Goal: Information Seeking & Learning: Learn about a topic

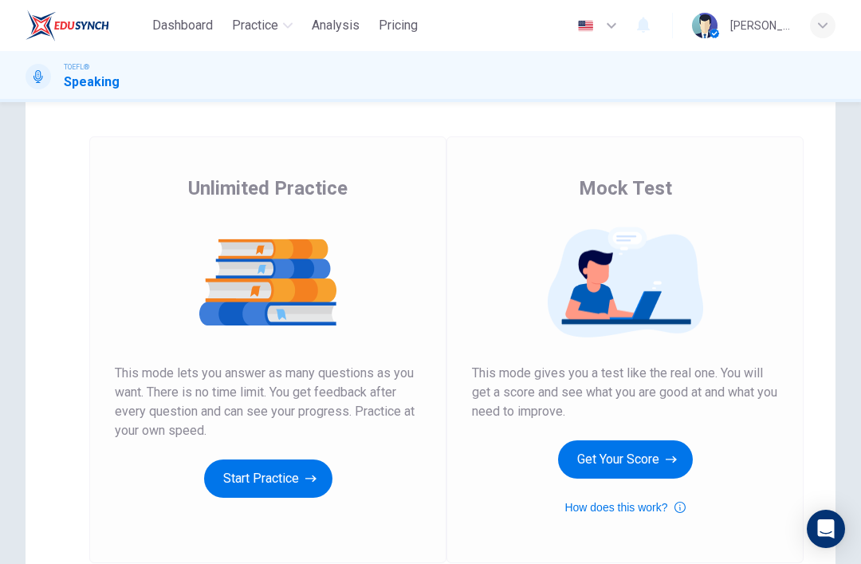
scroll to position [59, 0]
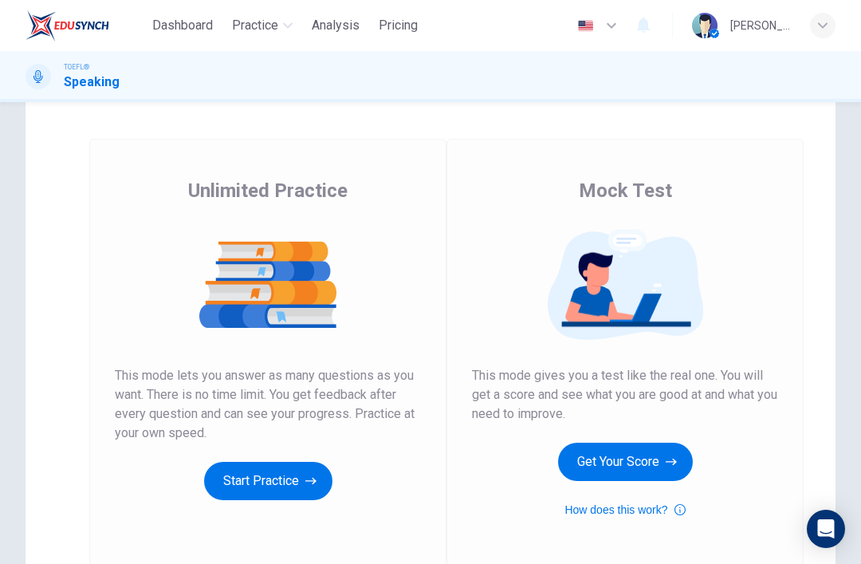
click at [665, 464] on button "Get Your Score" at bounding box center [625, 462] width 135 height 38
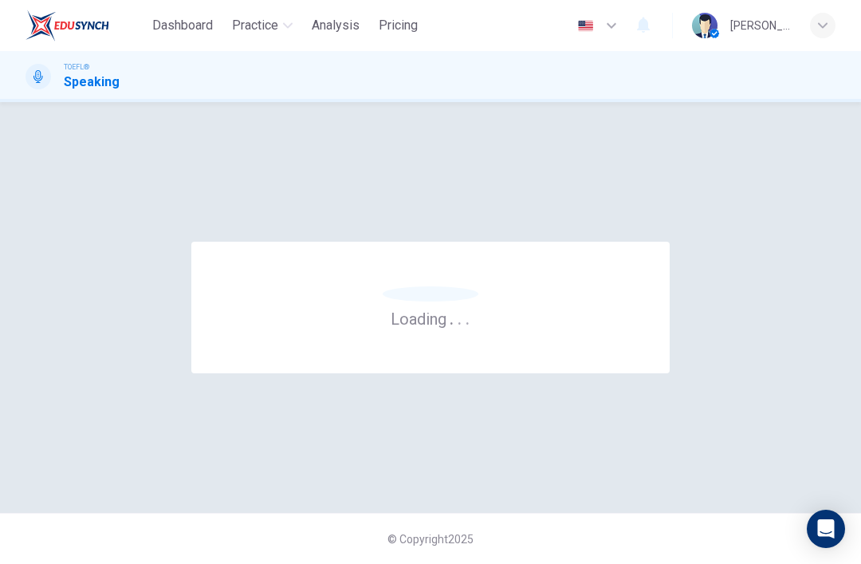
scroll to position [0, 0]
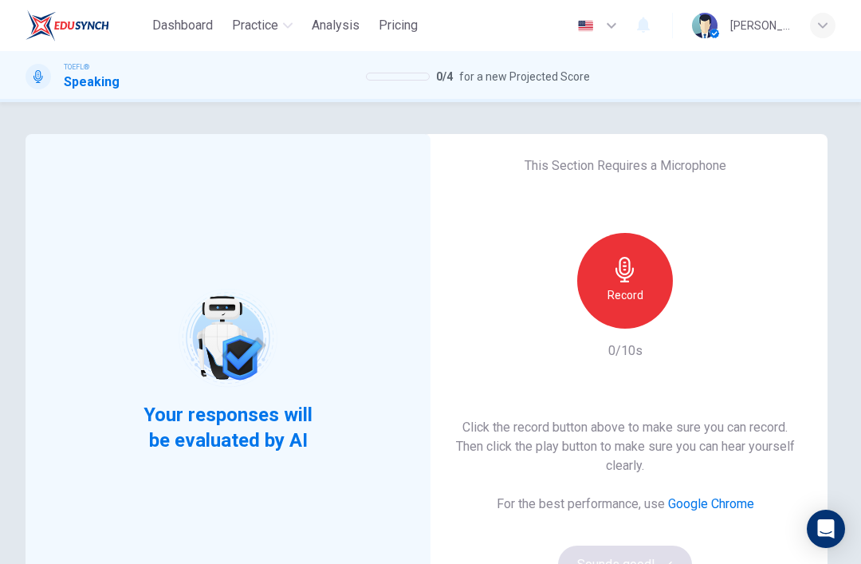
click at [629, 297] on h6 "Record" at bounding box center [626, 295] width 36 height 19
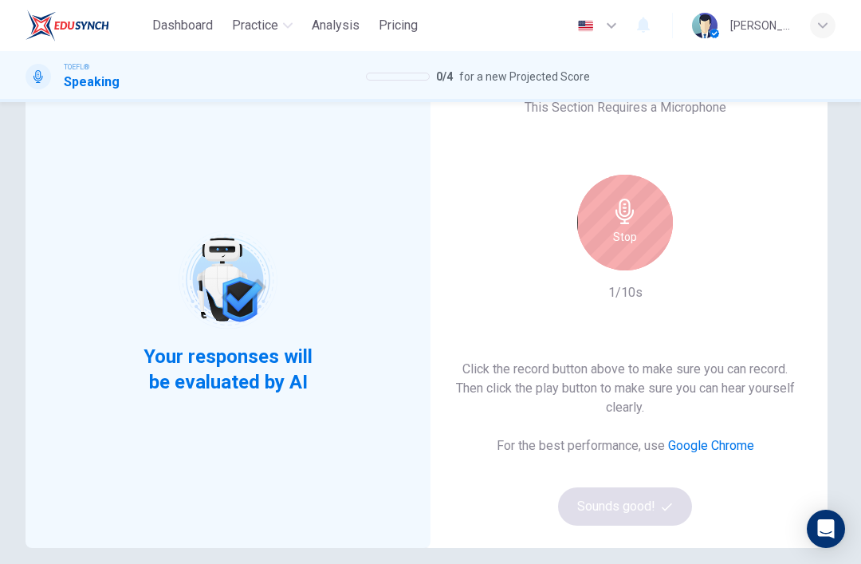
scroll to position [67, 0]
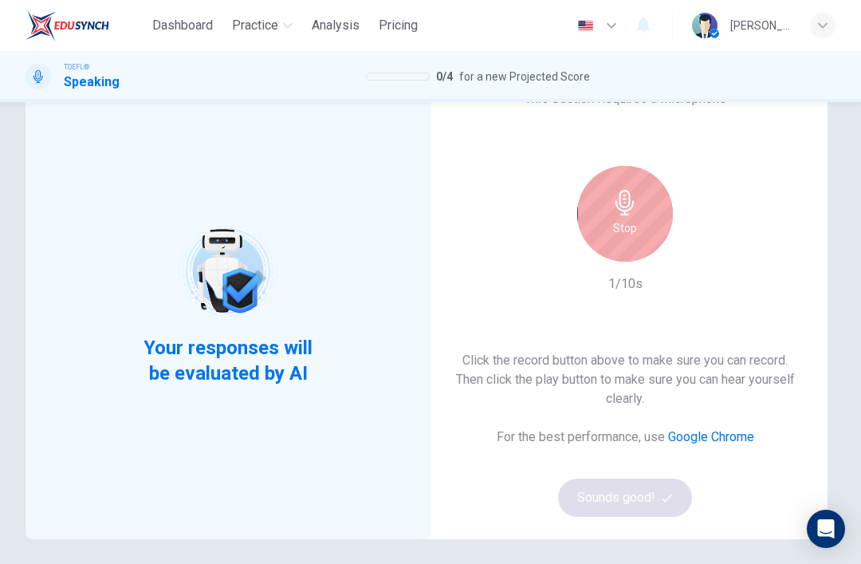
click at [624, 219] on h6 "Stop" at bounding box center [625, 228] width 24 height 19
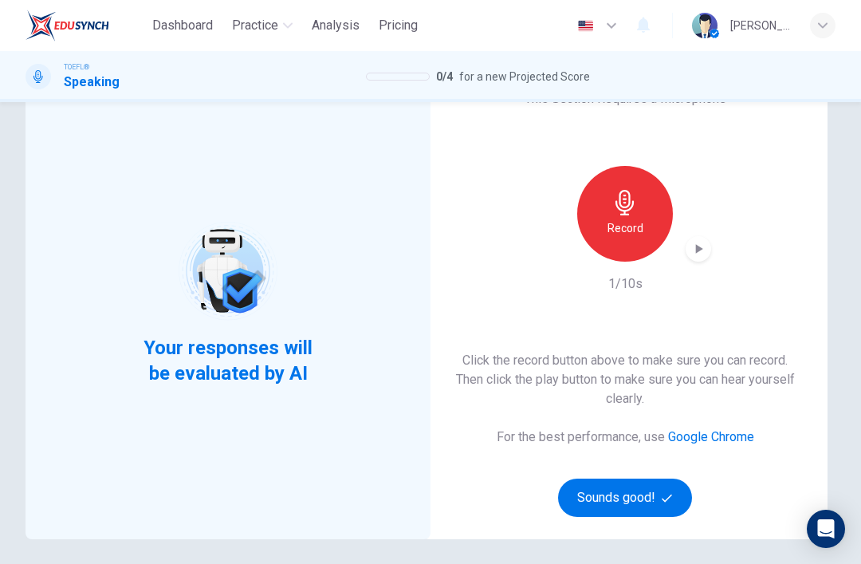
click at [698, 250] on icon "button" at bounding box center [699, 249] width 7 height 10
click at [676, 507] on button "Sounds good!" at bounding box center [625, 498] width 134 height 38
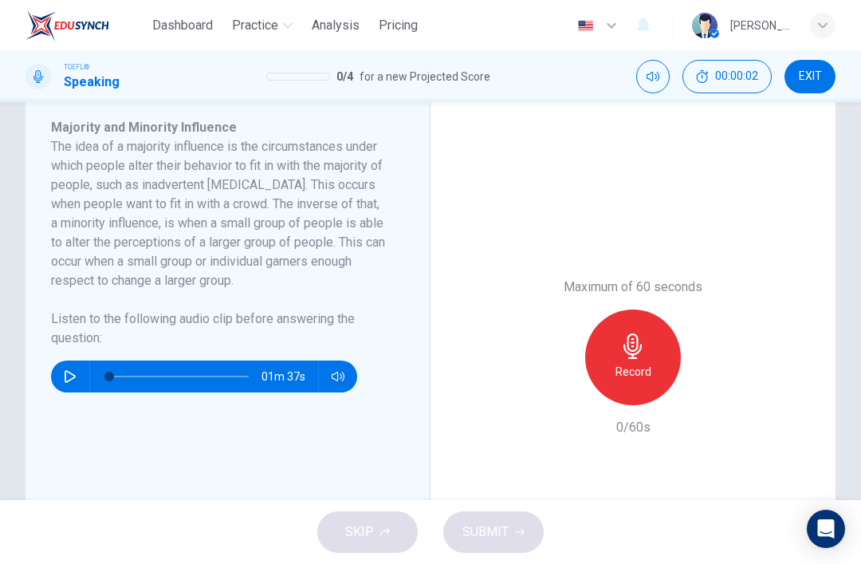
scroll to position [276, 0]
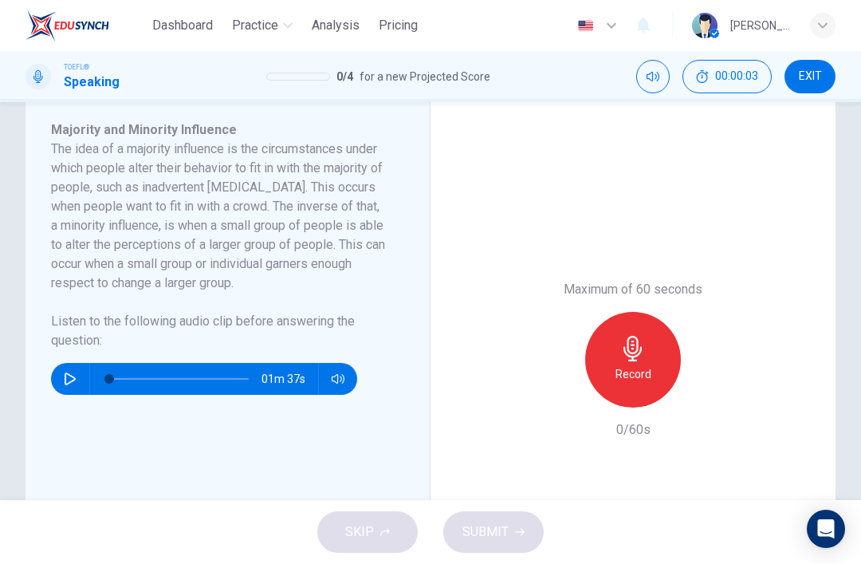
click at [63, 381] on button "button" at bounding box center [70, 379] width 26 height 32
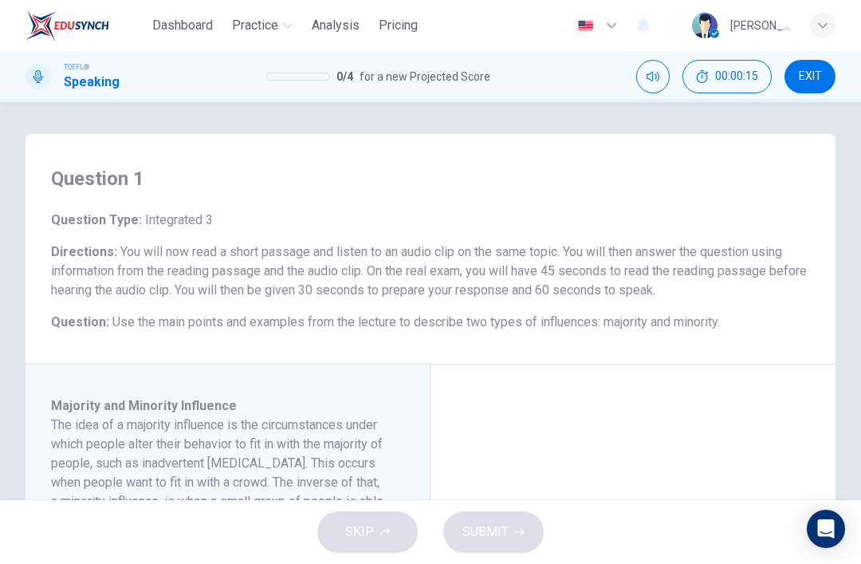
scroll to position [5, 0]
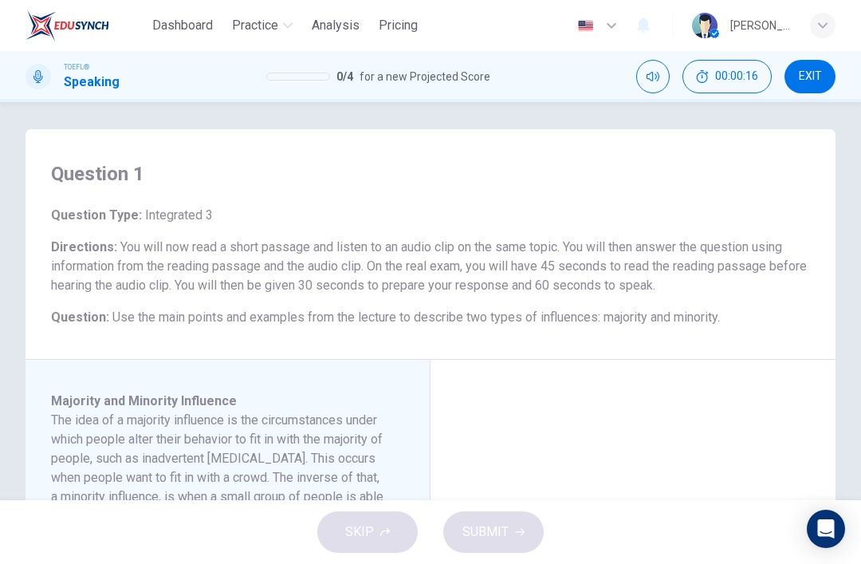
click at [325, 24] on span "Analysis" at bounding box center [336, 25] width 48 height 19
click at [246, 21] on span "Practice" at bounding box center [255, 25] width 46 height 19
click at [238, 231] on div "Question Type : Integrated 3 Directions : You will now read a short passage and…" at bounding box center [430, 266] width 759 height 121
click at [258, 24] on span "Practice" at bounding box center [255, 25] width 46 height 19
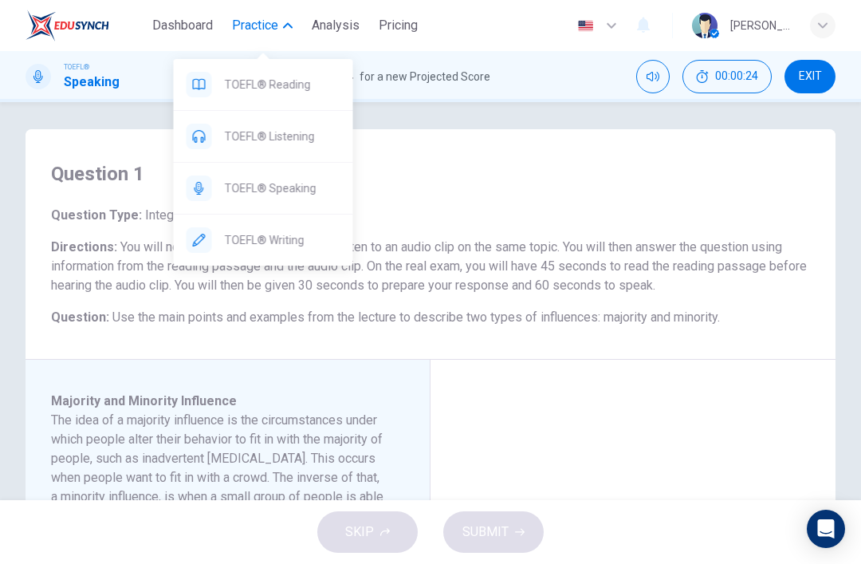
type input "21"
click at [234, 243] on span "TOEFL® Writing" at bounding box center [283, 239] width 116 height 19
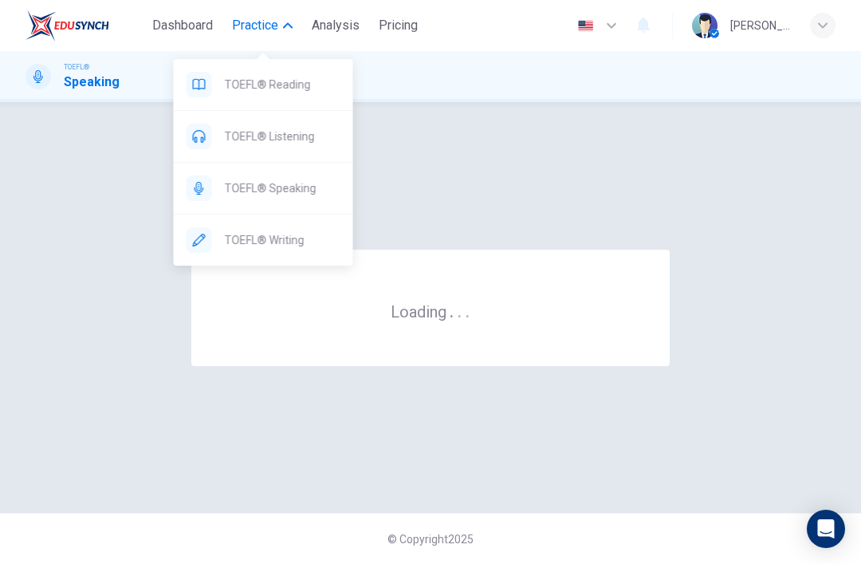
scroll to position [0, 0]
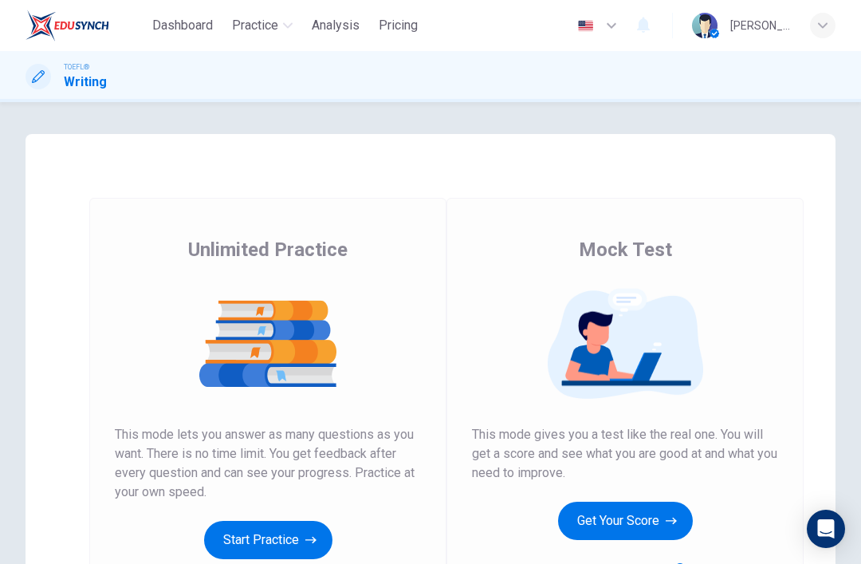
click at [661, 526] on button "Get Your Score" at bounding box center [625, 521] width 135 height 38
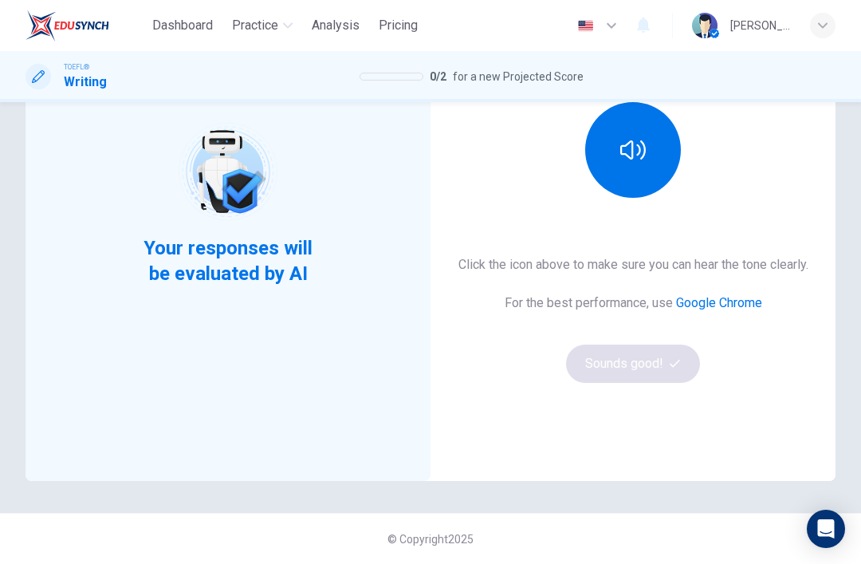
scroll to position [207, 0]
click at [646, 152] on button "button" at bounding box center [633, 150] width 96 height 96
click at [676, 383] on button "Sounds good!" at bounding box center [633, 364] width 134 height 38
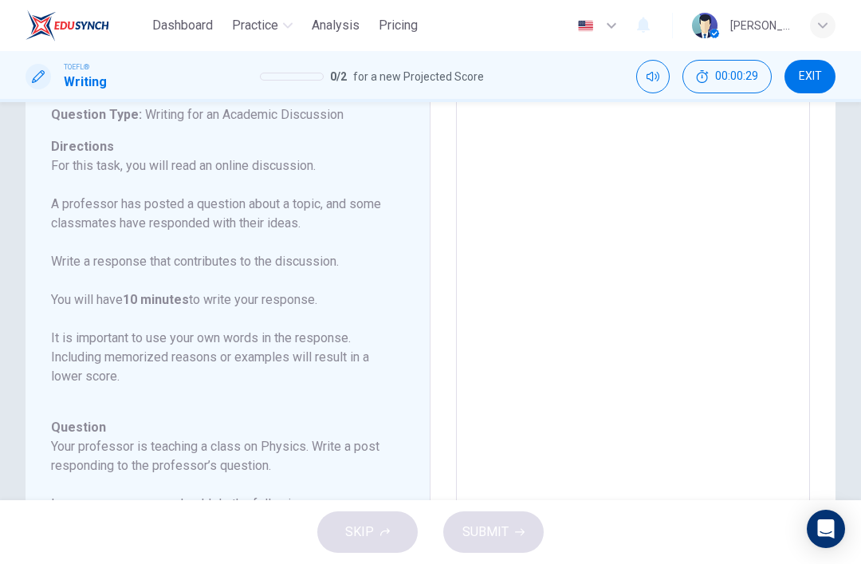
scroll to position [0, 0]
click at [276, 22] on span "Practice" at bounding box center [255, 25] width 46 height 19
click at [317, 83] on div "0 / 2 for a new Projected Score" at bounding box center [372, 76] width 224 height 19
click at [267, 26] on span "Practice" at bounding box center [255, 25] width 46 height 19
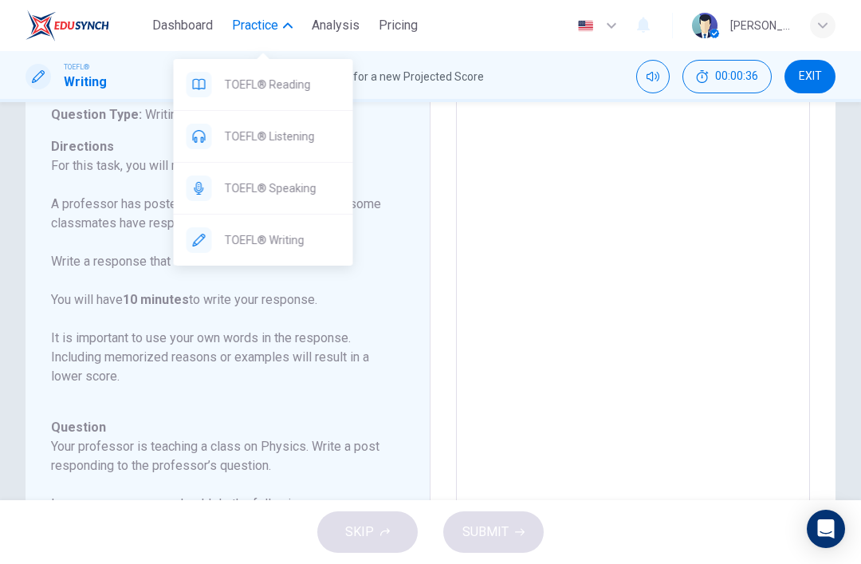
click at [282, 94] on div "TOEFL® Reading" at bounding box center [263, 84] width 179 height 51
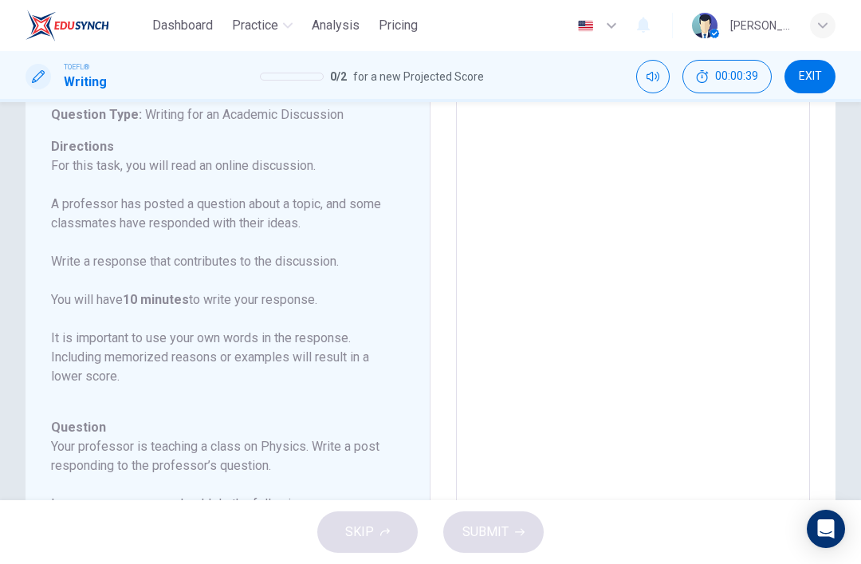
click at [275, 28] on span "Practice" at bounding box center [255, 25] width 46 height 19
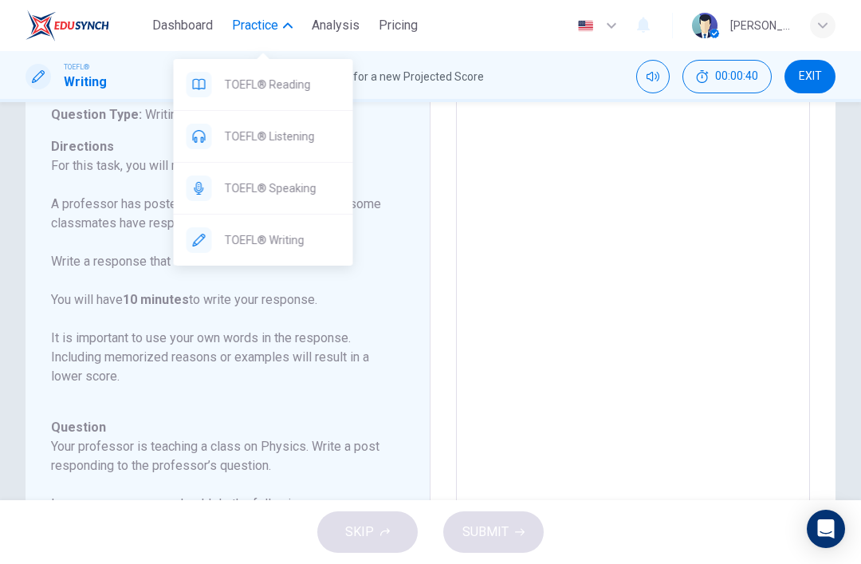
click at [307, 148] on div "TOEFL® Listening" at bounding box center [263, 136] width 179 height 51
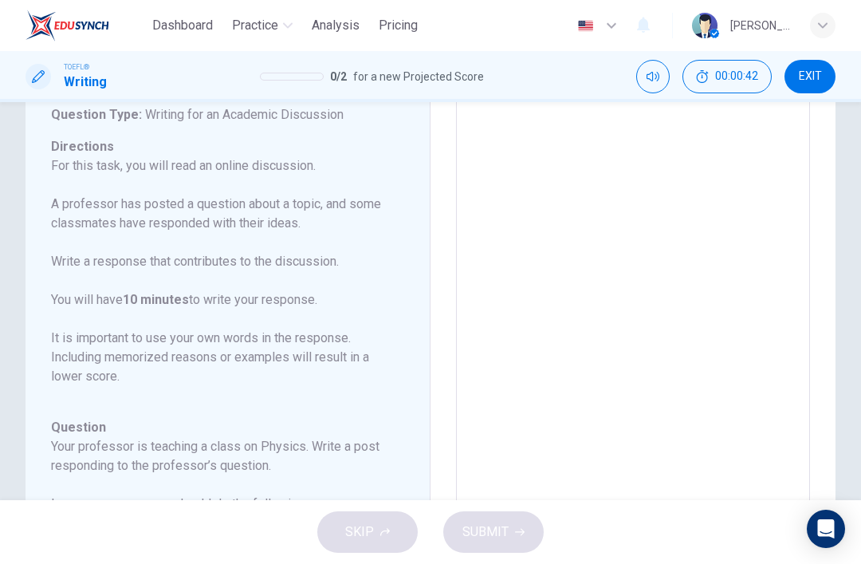
click at [826, 28] on icon "button" at bounding box center [823, 26] width 10 height 10
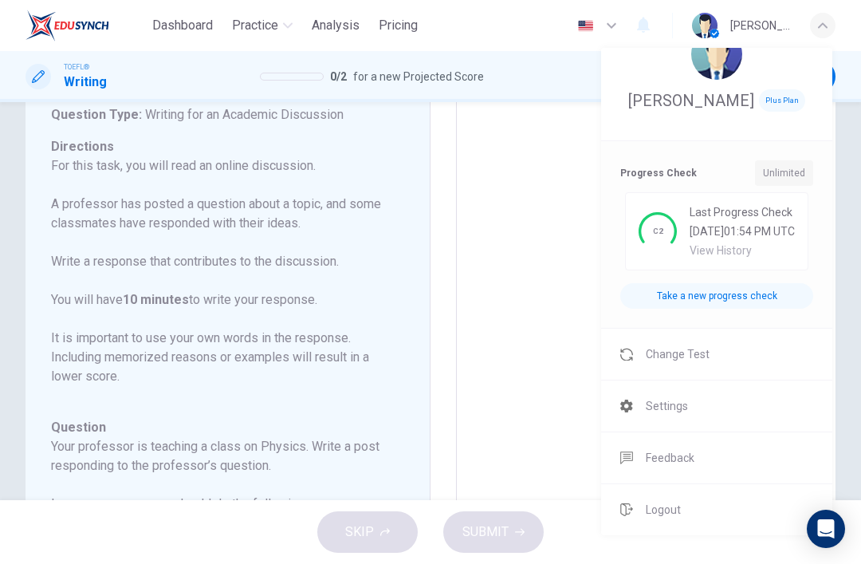
scroll to position [86, 0]
click at [705, 352] on span "Change Test" at bounding box center [678, 354] width 64 height 19
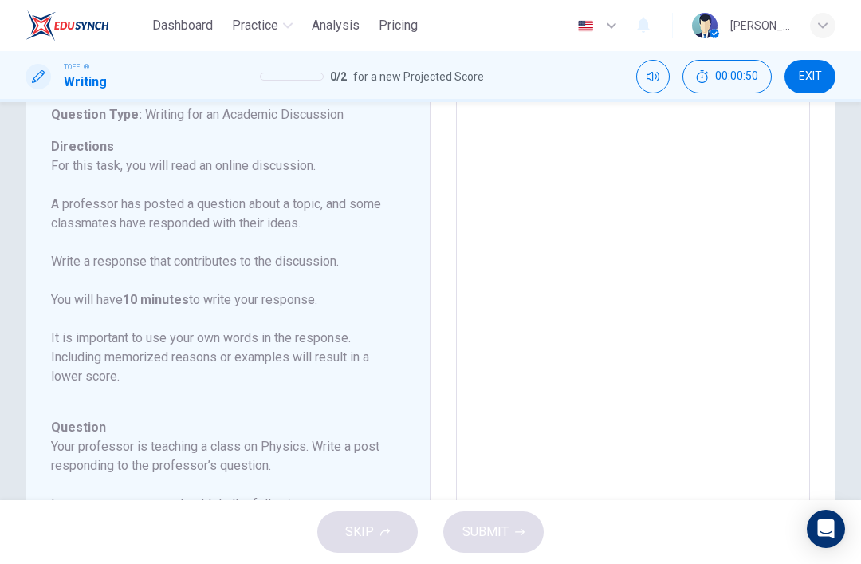
click at [812, 76] on span "EXIT" at bounding box center [810, 76] width 23 height 13
click at [808, 84] on button "EXIT" at bounding box center [810, 76] width 51 height 33
click at [804, 86] on button "EXIT" at bounding box center [810, 76] width 51 height 33
click at [803, 86] on button "EXIT" at bounding box center [810, 76] width 51 height 33
click at [812, 28] on div "button" at bounding box center [823, 26] width 26 height 26
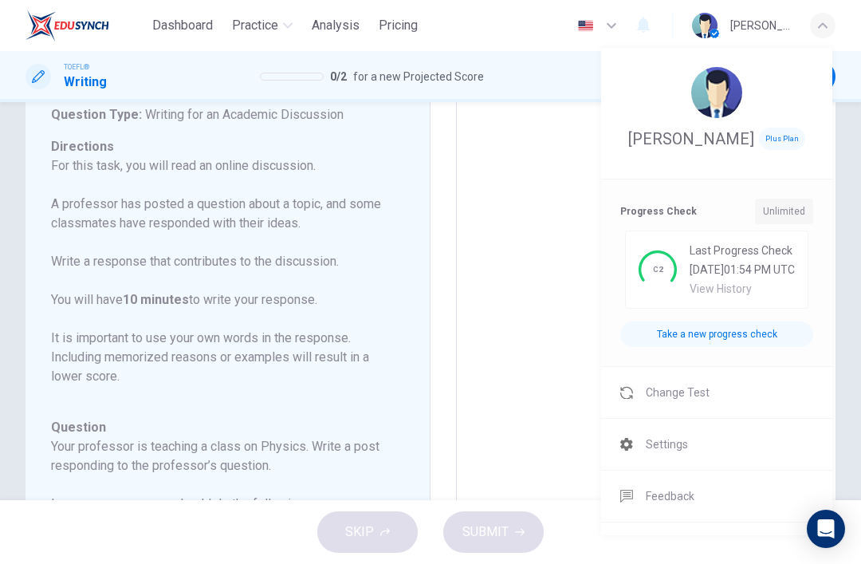
click at [674, 402] on span "Change Test" at bounding box center [678, 392] width 64 height 19
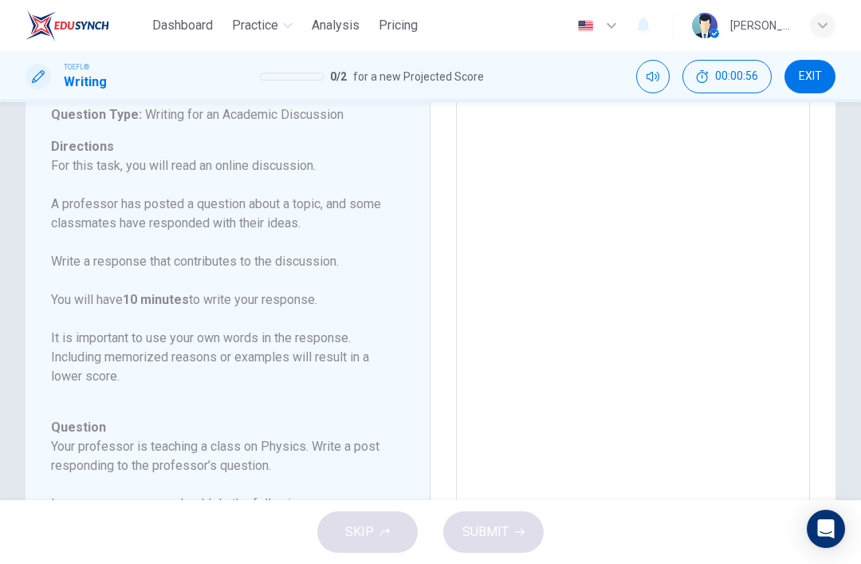
click at [178, 33] on span "Dashboard" at bounding box center [182, 25] width 61 height 19
click at [265, 30] on span "Practice" at bounding box center [255, 25] width 46 height 19
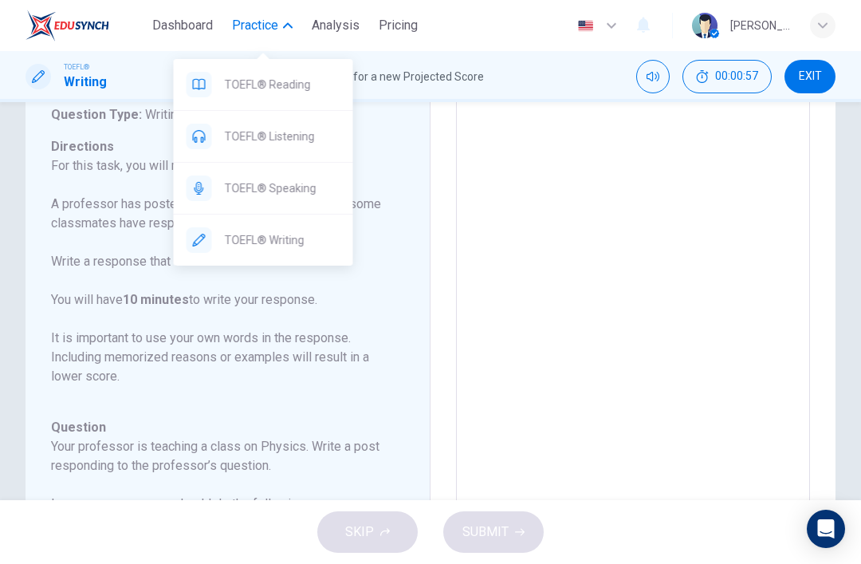
click at [264, 29] on span "Practice" at bounding box center [255, 25] width 46 height 19
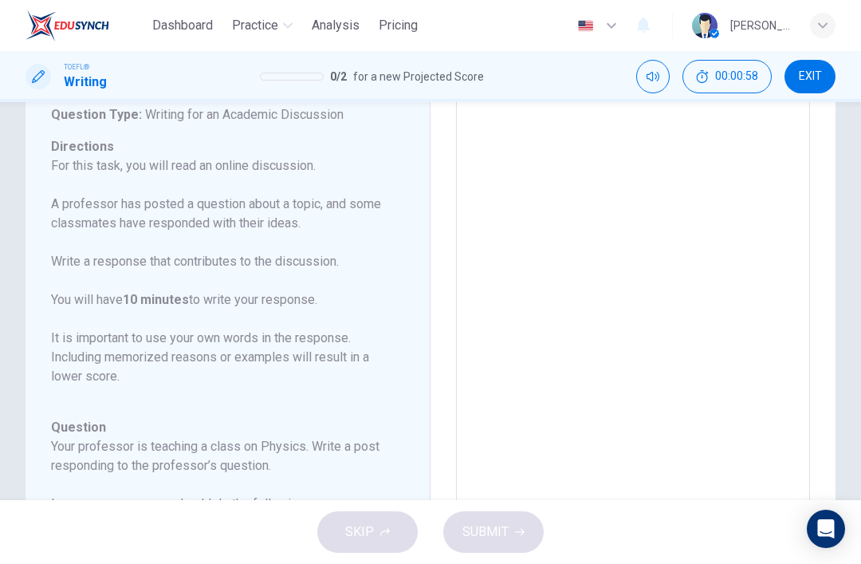
click at [60, 18] on img at bounding box center [68, 26] width 84 height 32
click at [47, 30] on img at bounding box center [68, 26] width 84 height 32
click at [47, 29] on img at bounding box center [68, 26] width 84 height 32
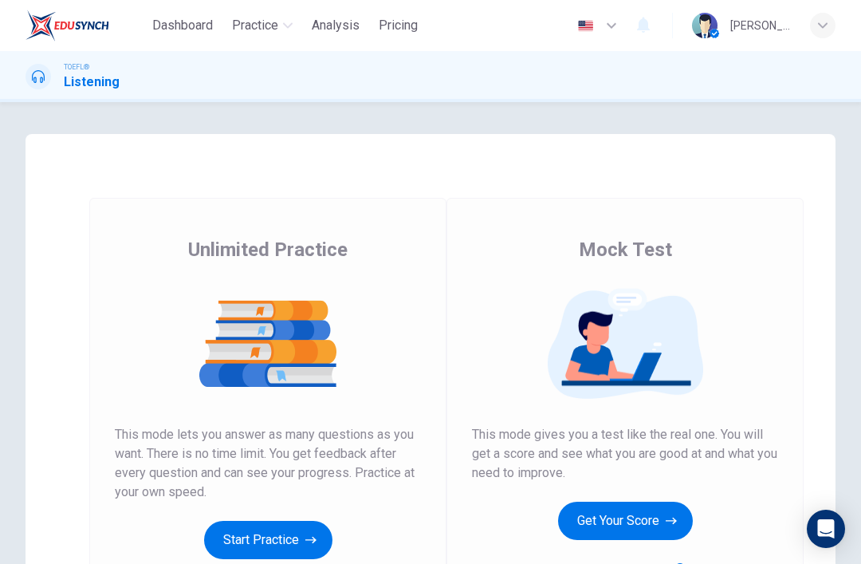
click at [643, 518] on button "Get Your Score" at bounding box center [625, 521] width 135 height 38
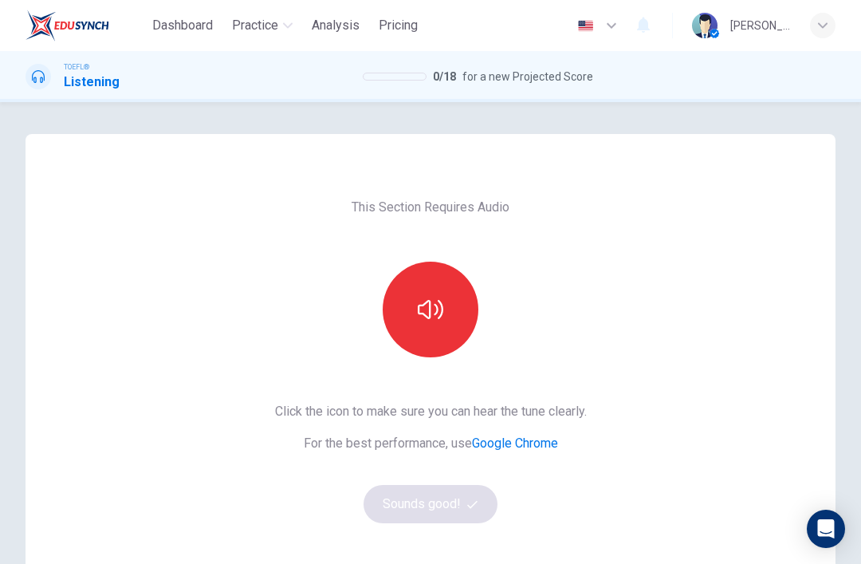
click at [440, 309] on icon "button" at bounding box center [431, 310] width 26 height 26
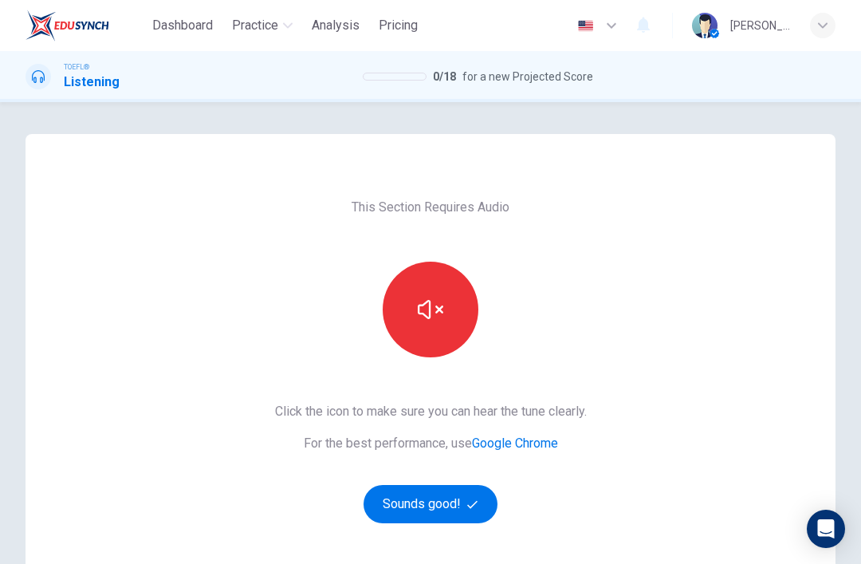
click at [475, 508] on icon "button" at bounding box center [472, 504] width 10 height 10
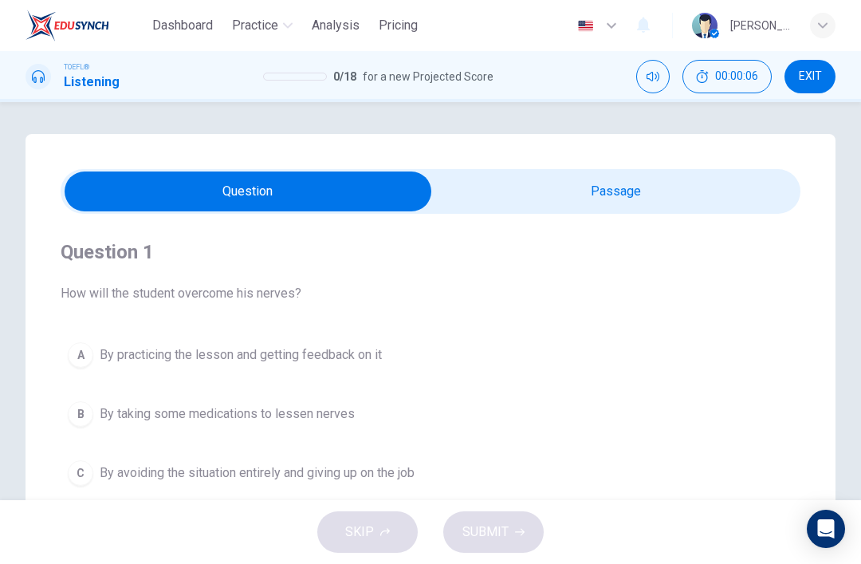
click at [684, 195] on input "checkbox" at bounding box center [248, 191] width 1110 height 40
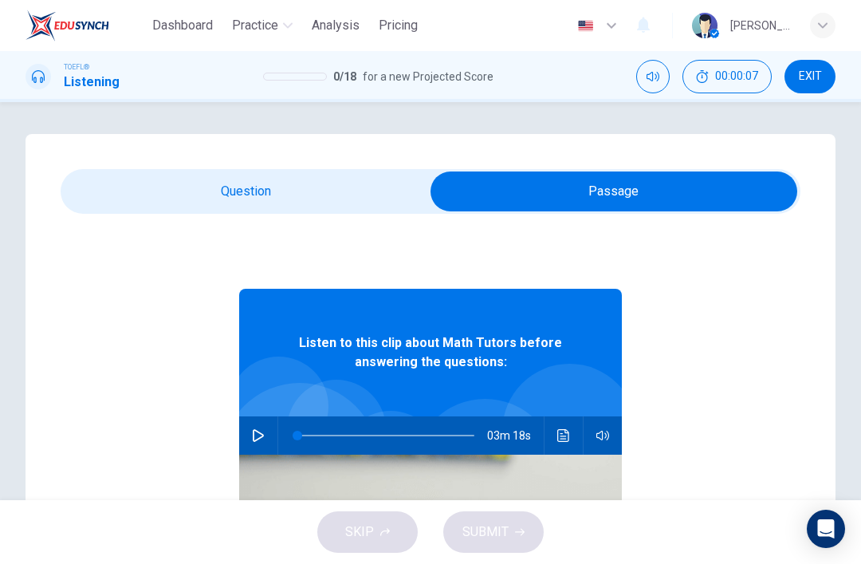
click at [317, 187] on input "checkbox" at bounding box center [614, 191] width 1110 height 40
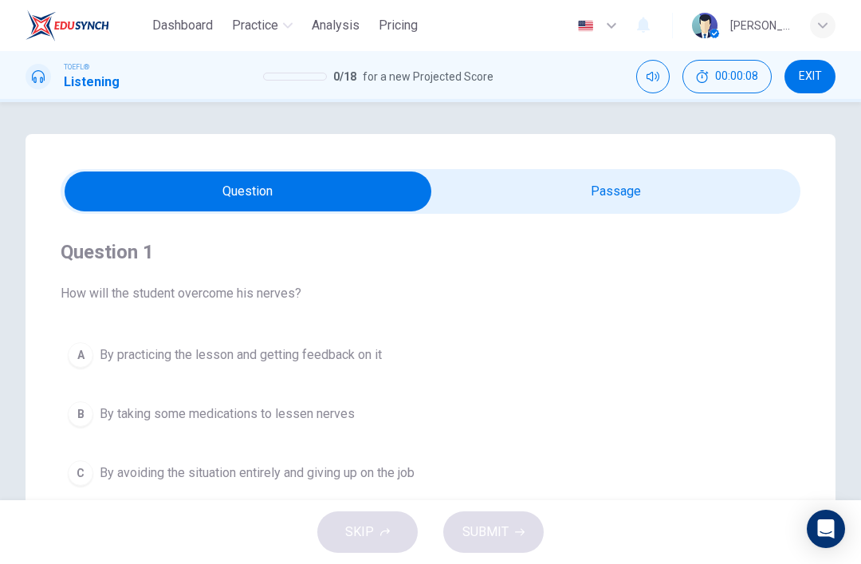
click at [630, 168] on div "Question 1 How will the student overcome his nerves? A By practicing the lesson…" at bounding box center [431, 454] width 810 height 641
click at [641, 192] on input "checkbox" at bounding box center [248, 191] width 1110 height 40
checkbox input "true"
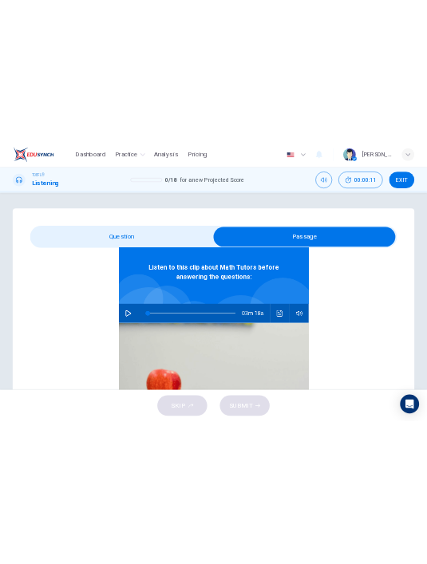
scroll to position [89, 0]
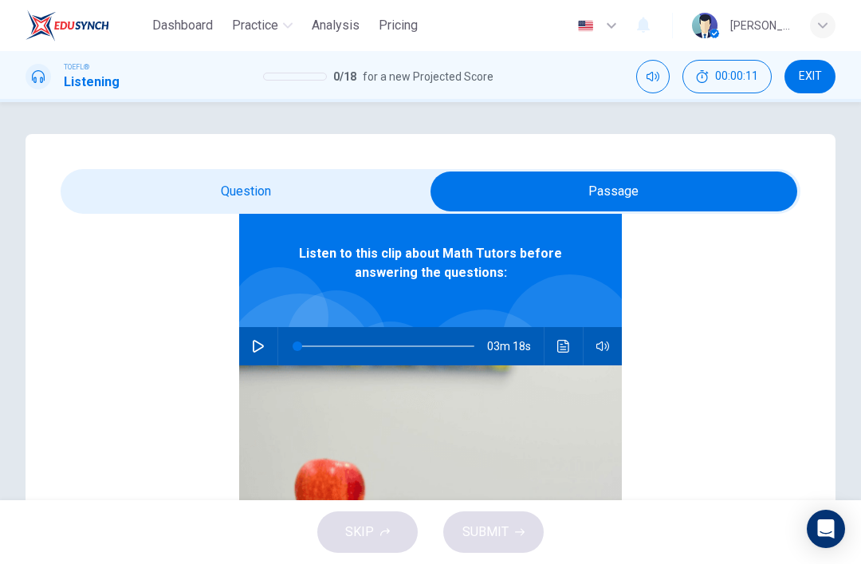
click at [266, 345] on button "button" at bounding box center [259, 346] width 26 height 38
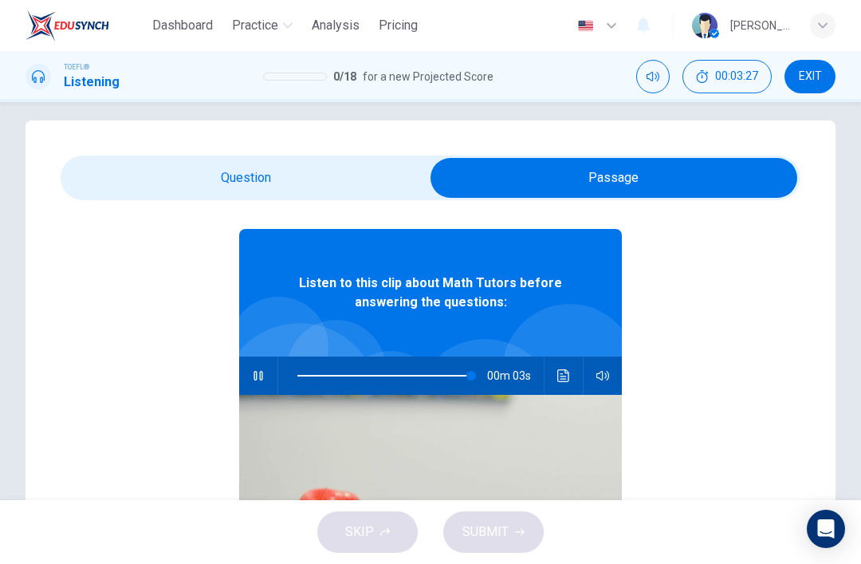
scroll to position [11, 0]
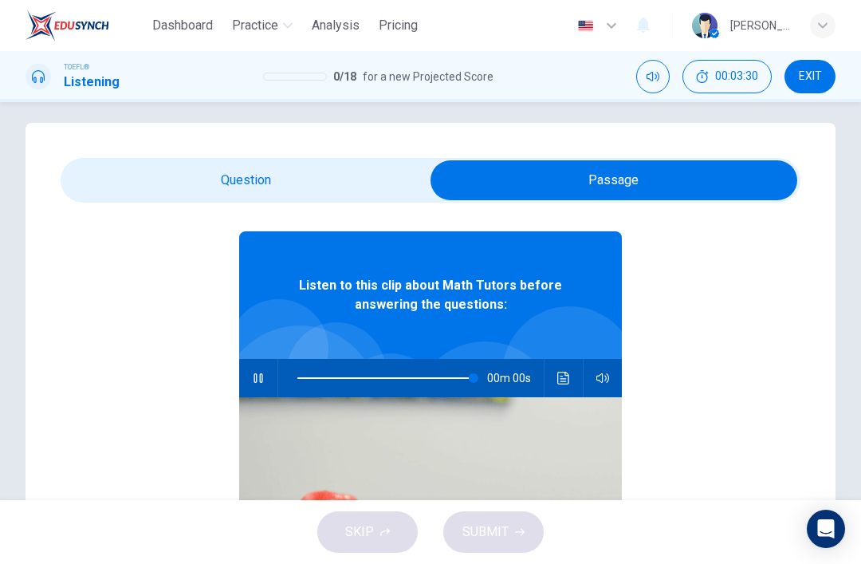
type input "0"
click at [134, 170] on input "checkbox" at bounding box center [614, 180] width 1110 height 40
checkbox input "false"
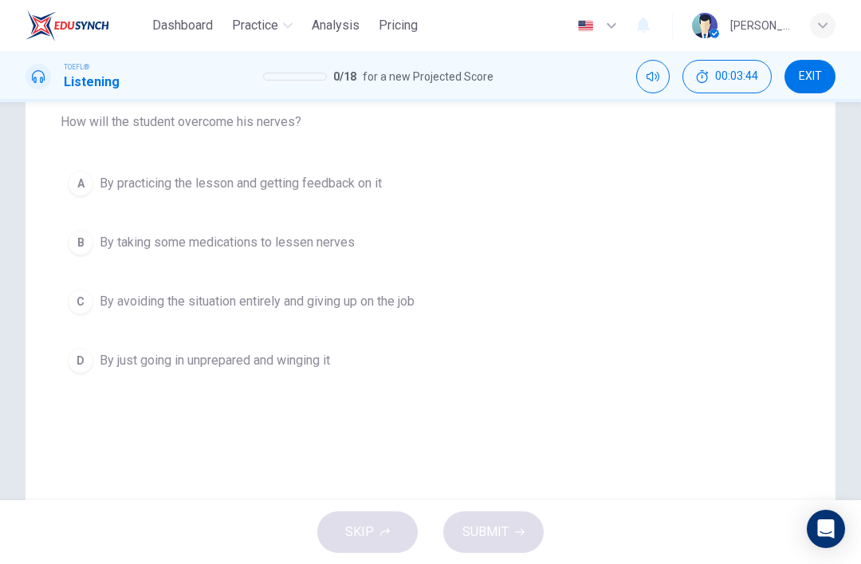
scroll to position [146, 0]
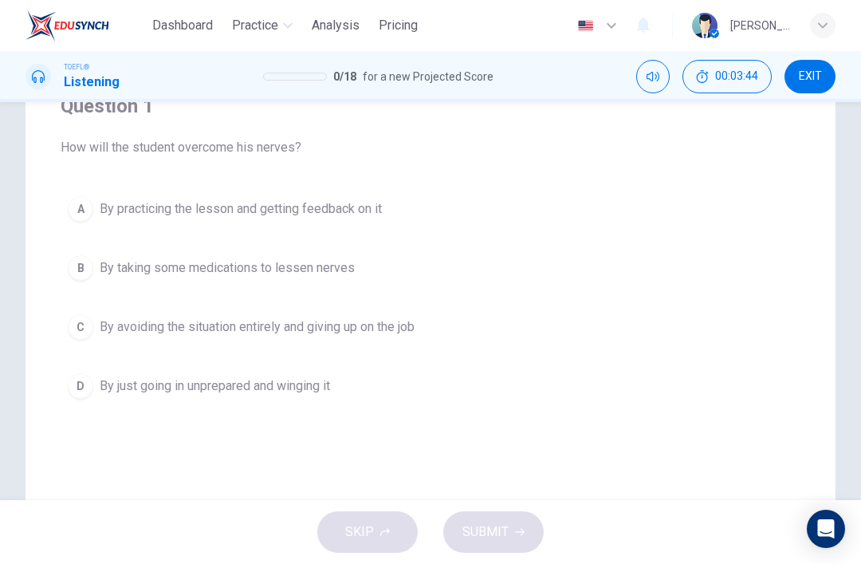
click at [345, 223] on button "A By practicing the lesson and getting feedback on it" at bounding box center [431, 209] width 740 height 40
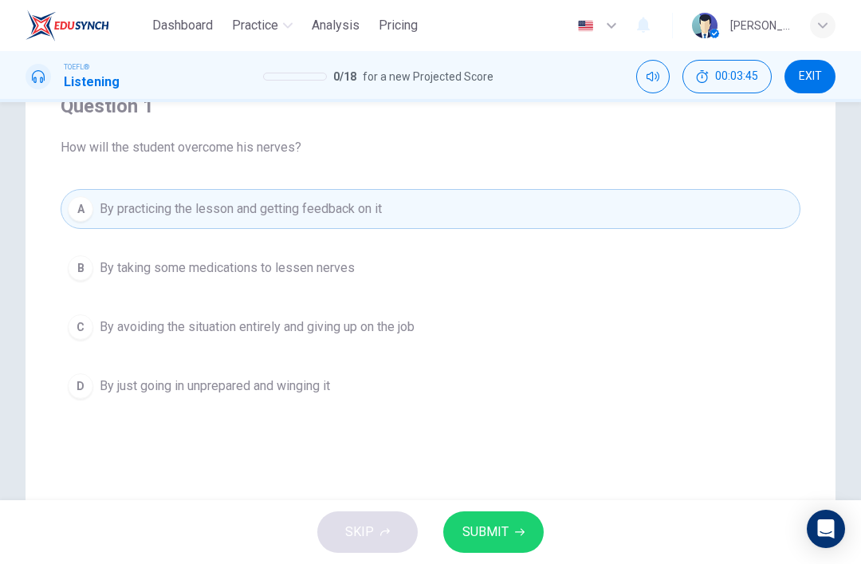
click at [512, 534] on button "SUBMIT" at bounding box center [493, 531] width 100 height 41
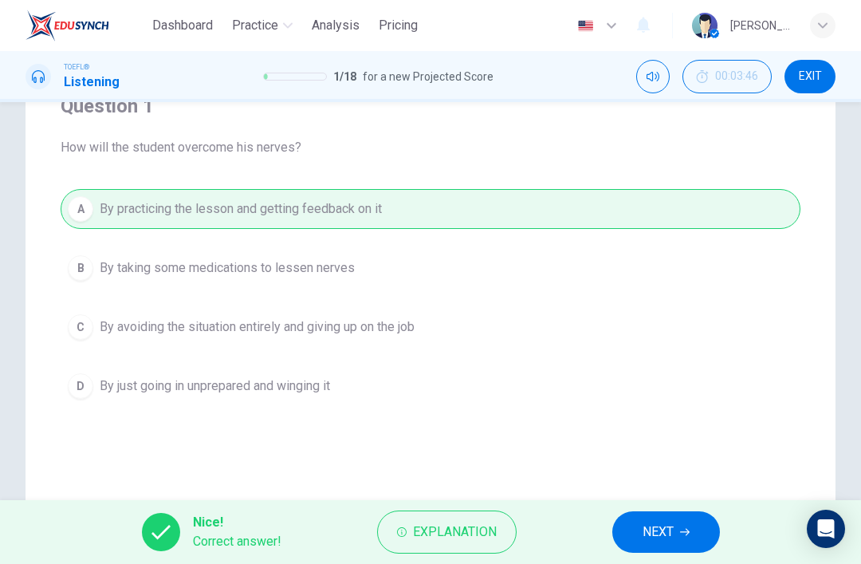
click at [676, 522] on button "NEXT" at bounding box center [667, 531] width 108 height 41
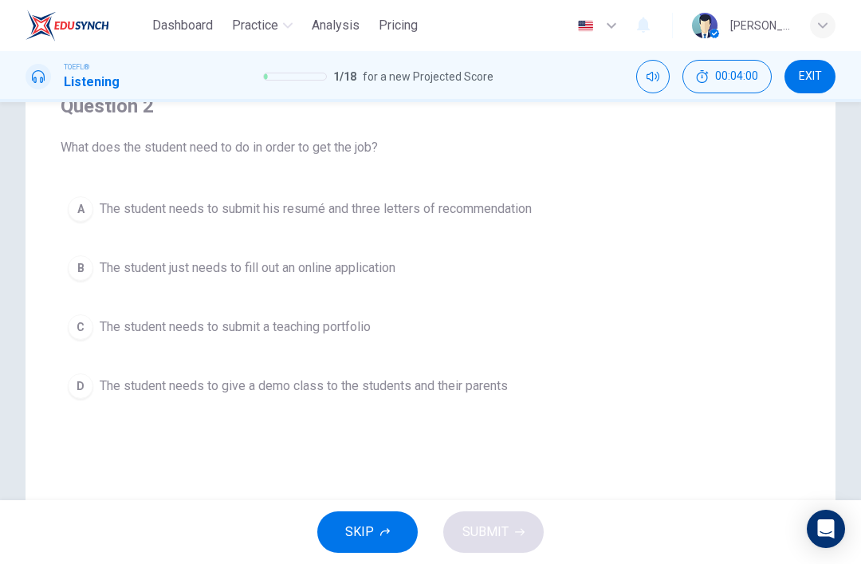
click at [494, 381] on span "The student needs to give a demo class to the students and their parents" at bounding box center [304, 385] width 408 height 19
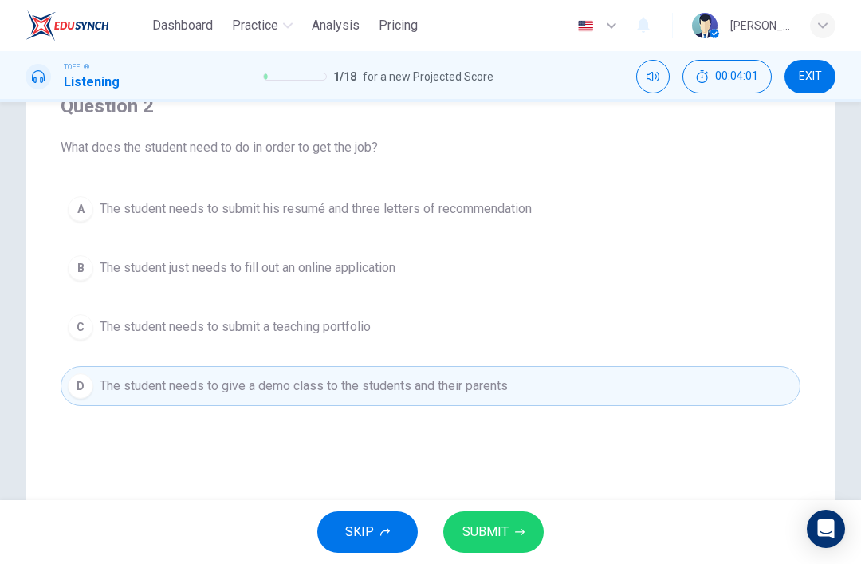
click at [514, 526] on button "SUBMIT" at bounding box center [493, 531] width 100 height 41
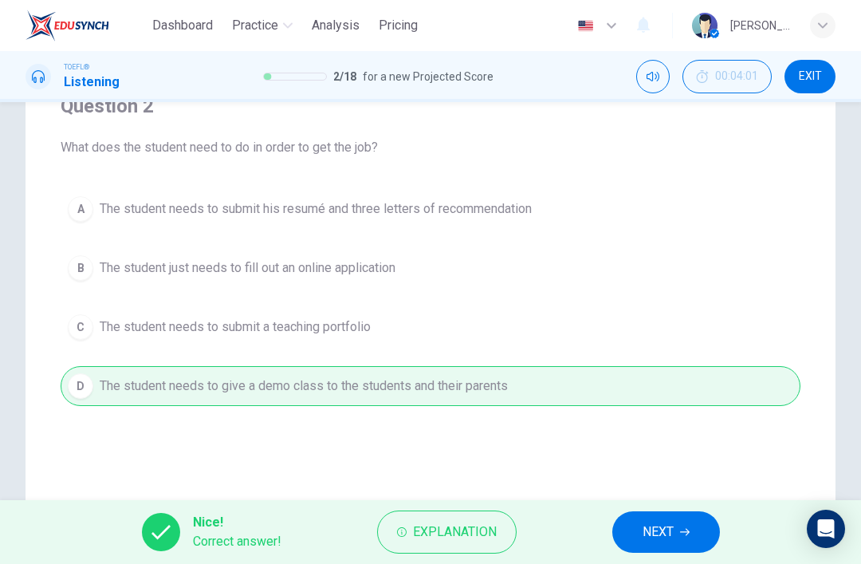
click at [651, 527] on span "NEXT" at bounding box center [658, 532] width 31 height 22
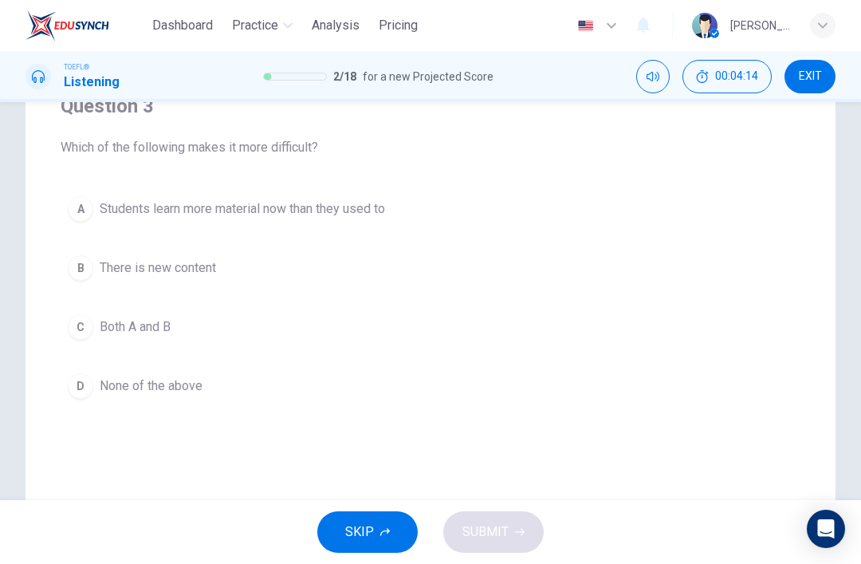
click at [455, 211] on button "A Students learn more material now than they used to" at bounding box center [431, 209] width 740 height 40
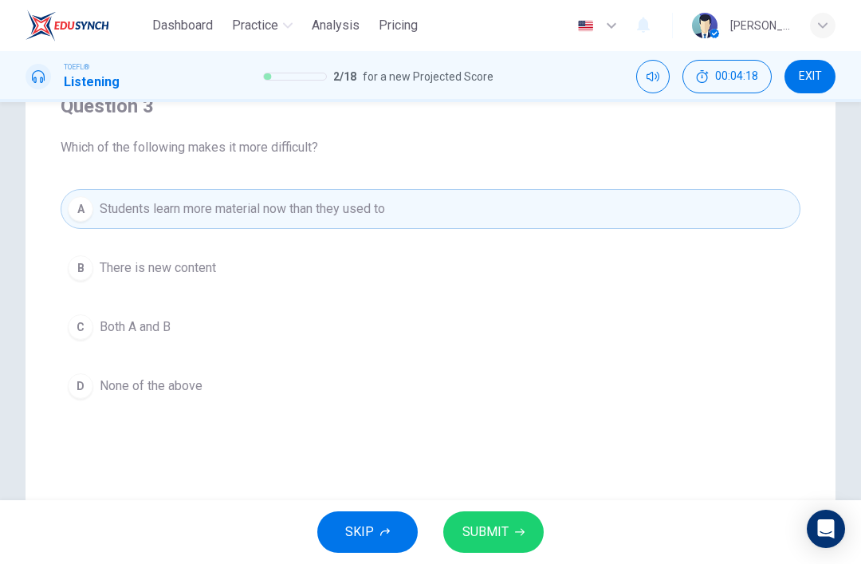
click at [447, 332] on button "C Both A and B" at bounding box center [431, 327] width 740 height 40
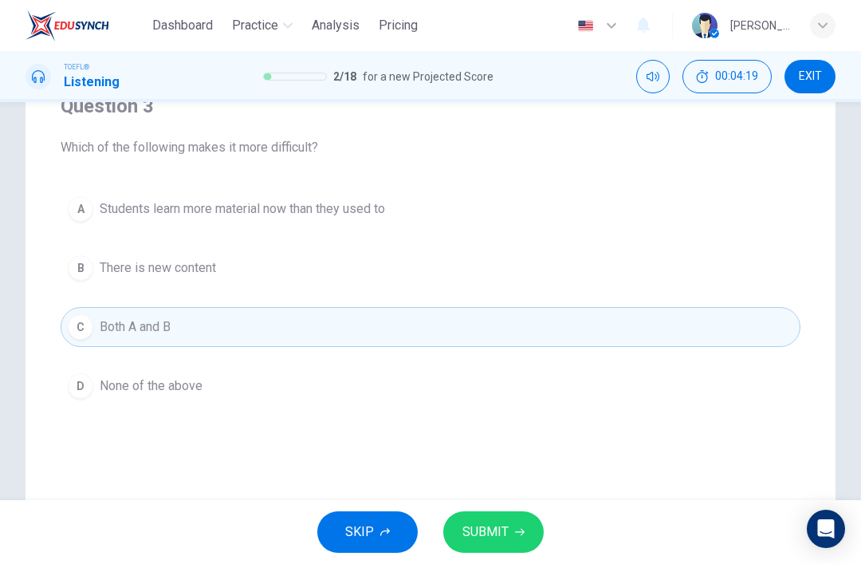
click at [504, 522] on span "SUBMIT" at bounding box center [486, 532] width 46 height 22
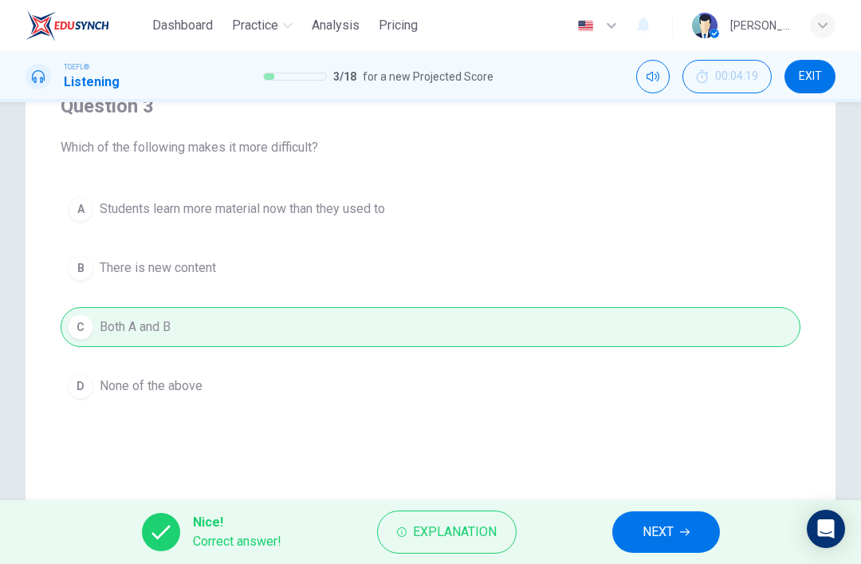
click at [657, 527] on span "NEXT" at bounding box center [658, 532] width 31 height 22
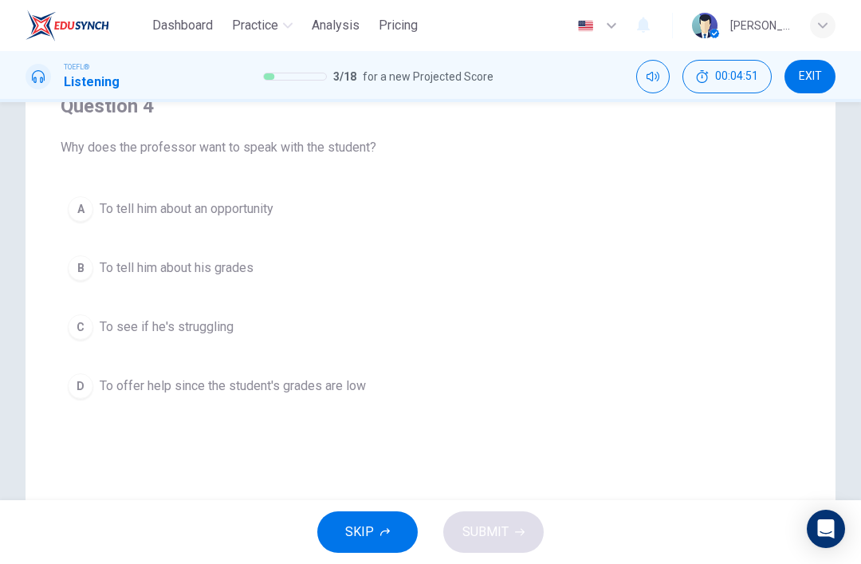
click at [378, 227] on button "A To tell him about an opportunity" at bounding box center [431, 209] width 740 height 40
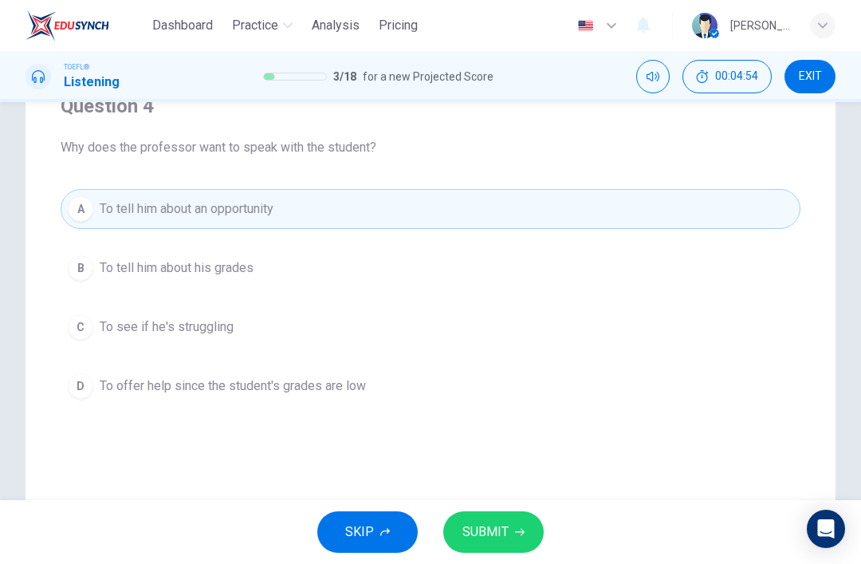
click at [496, 525] on span "SUBMIT" at bounding box center [486, 532] width 46 height 22
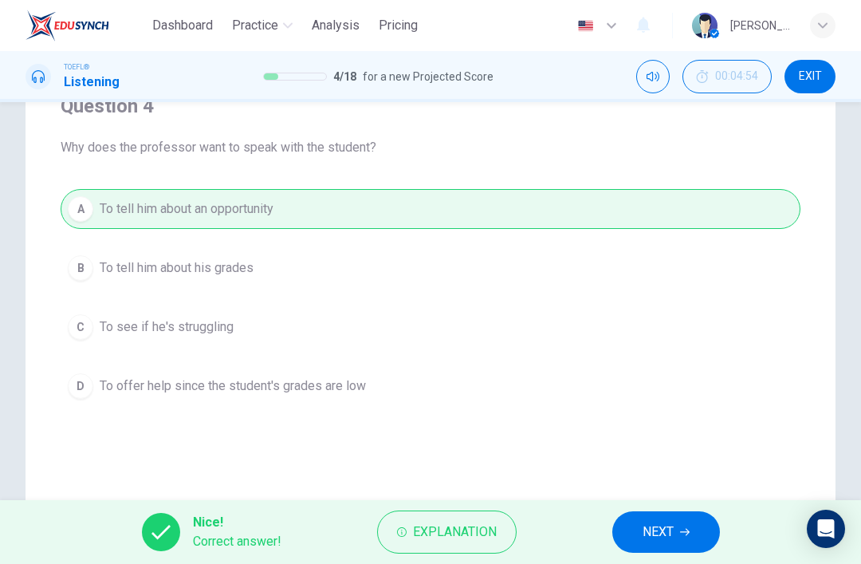
click at [655, 529] on span "NEXT" at bounding box center [658, 532] width 31 height 22
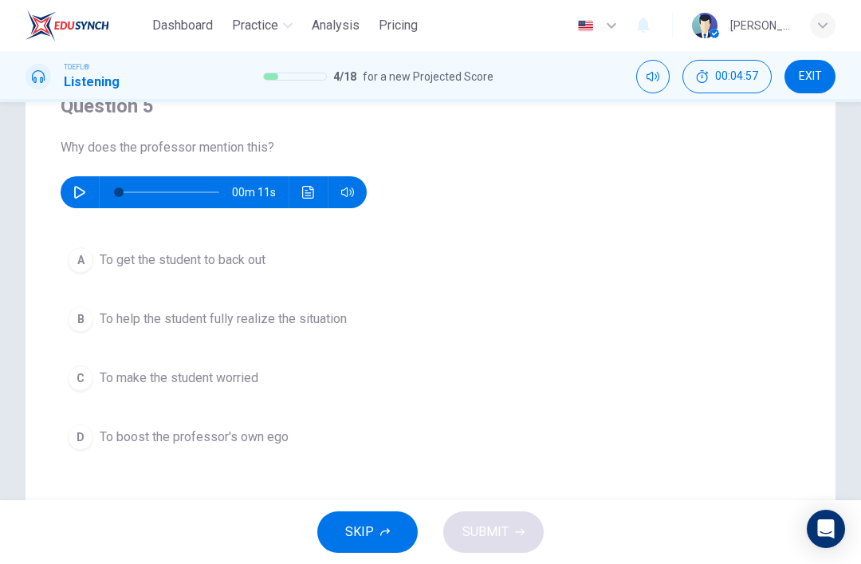
click at [94, 185] on div "00m 11s" at bounding box center [214, 192] width 306 height 32
click at [71, 194] on button "button" at bounding box center [80, 192] width 26 height 32
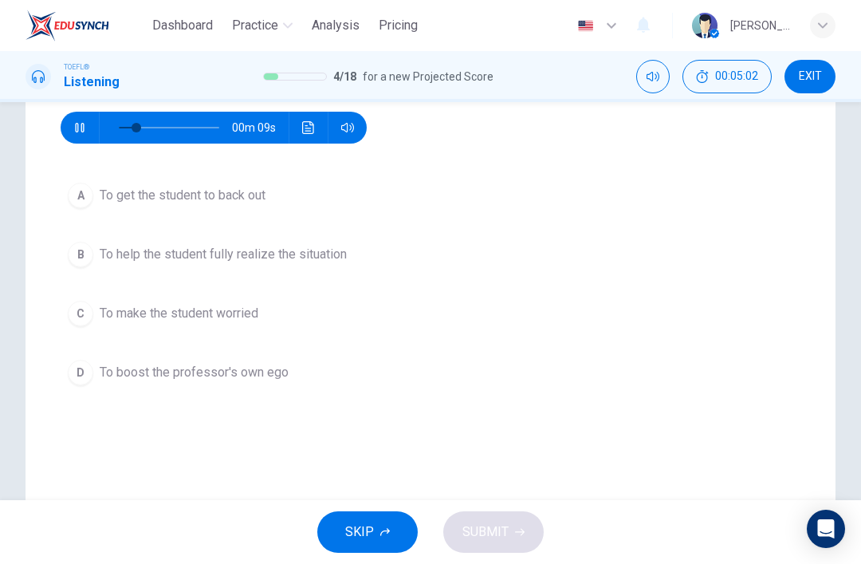
scroll to position [209, 0]
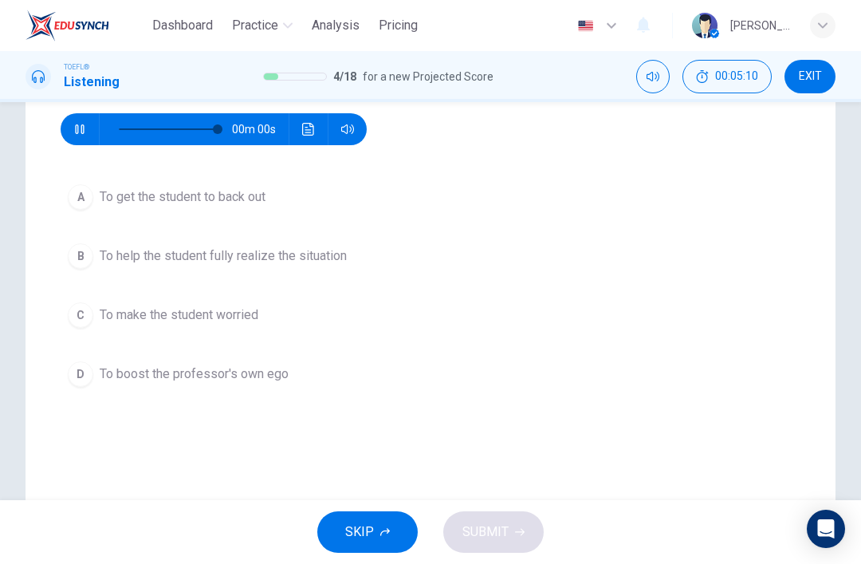
type input "0"
click at [372, 259] on button "B To help the student fully realize the situation" at bounding box center [431, 256] width 740 height 40
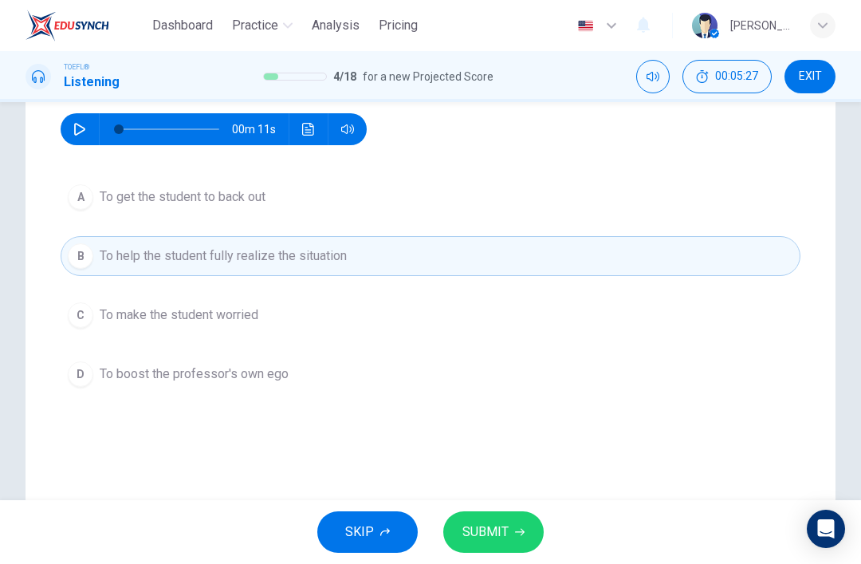
click at [498, 518] on button "SUBMIT" at bounding box center [493, 531] width 100 height 41
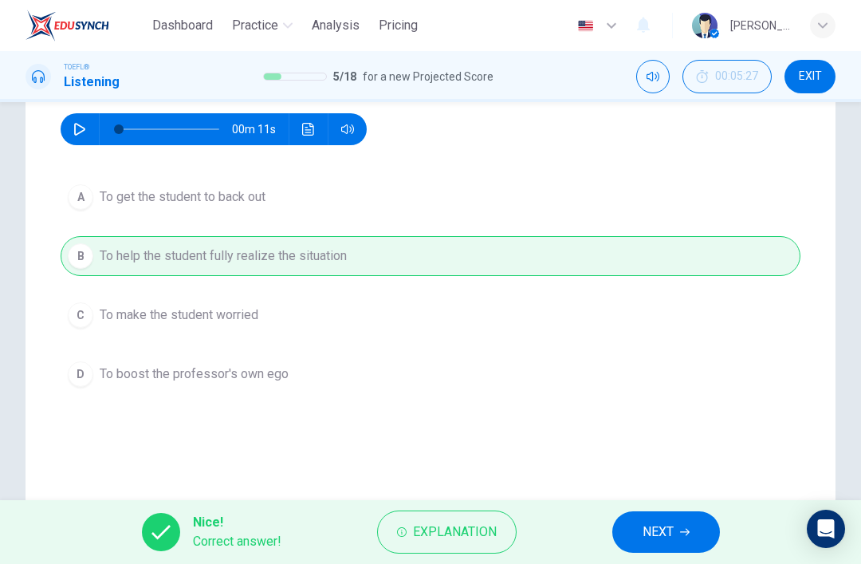
click at [658, 523] on span "NEXT" at bounding box center [658, 532] width 31 height 22
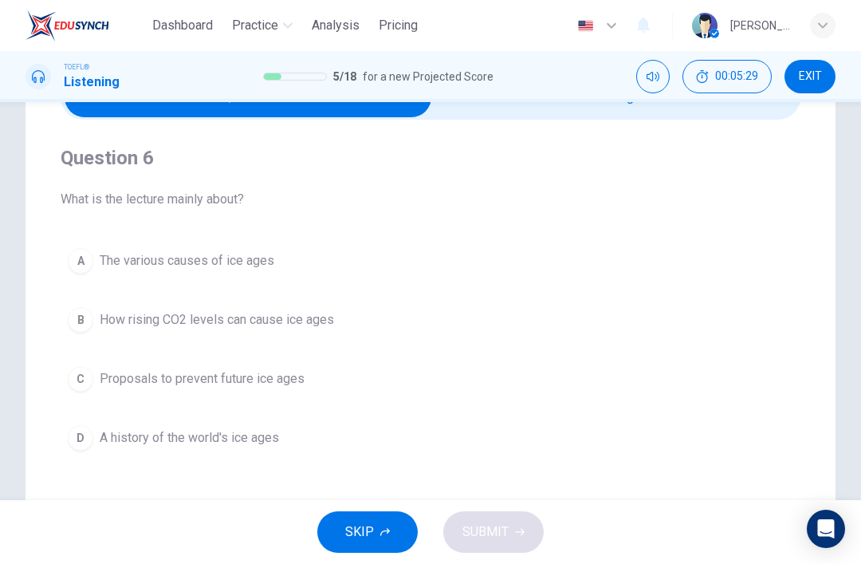
scroll to position [76, 0]
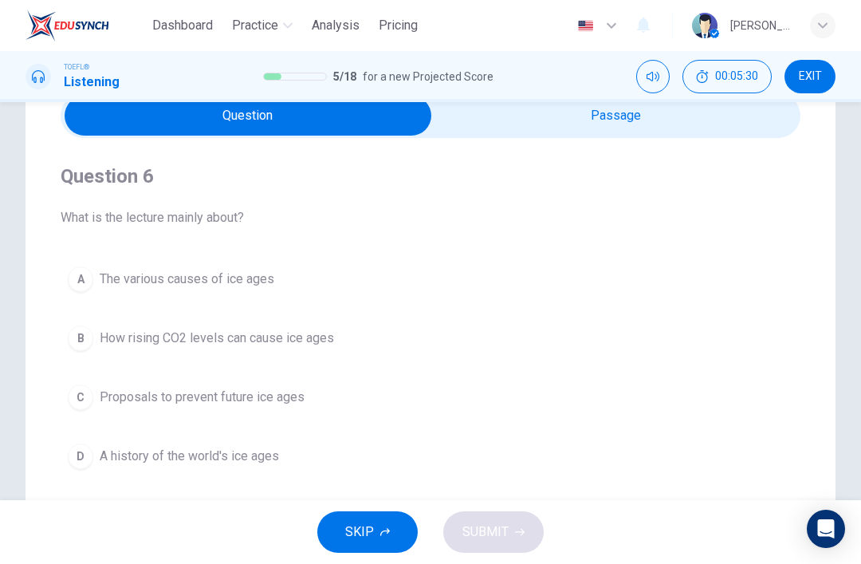
click at [604, 116] on input "checkbox" at bounding box center [248, 116] width 1110 height 40
checkbox input "true"
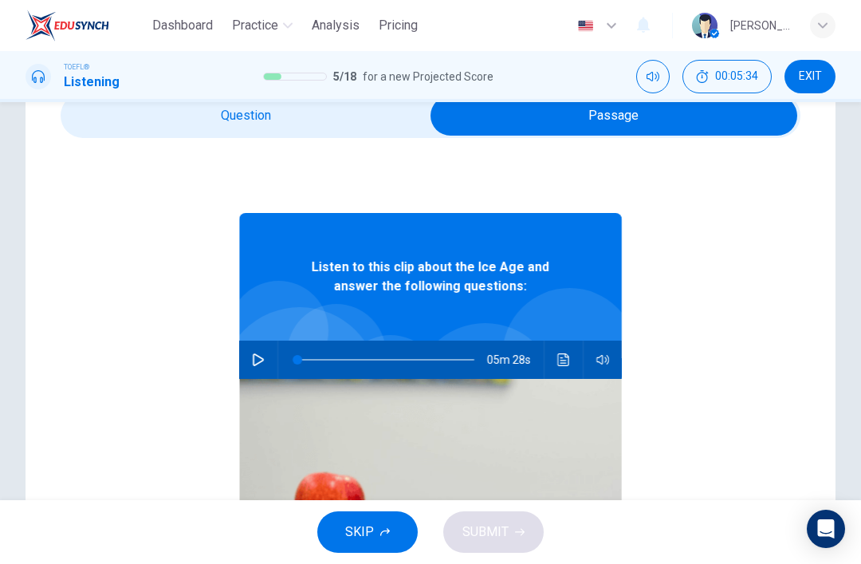
scroll to position [51, 0]
